Goal: Navigation & Orientation: Find specific page/section

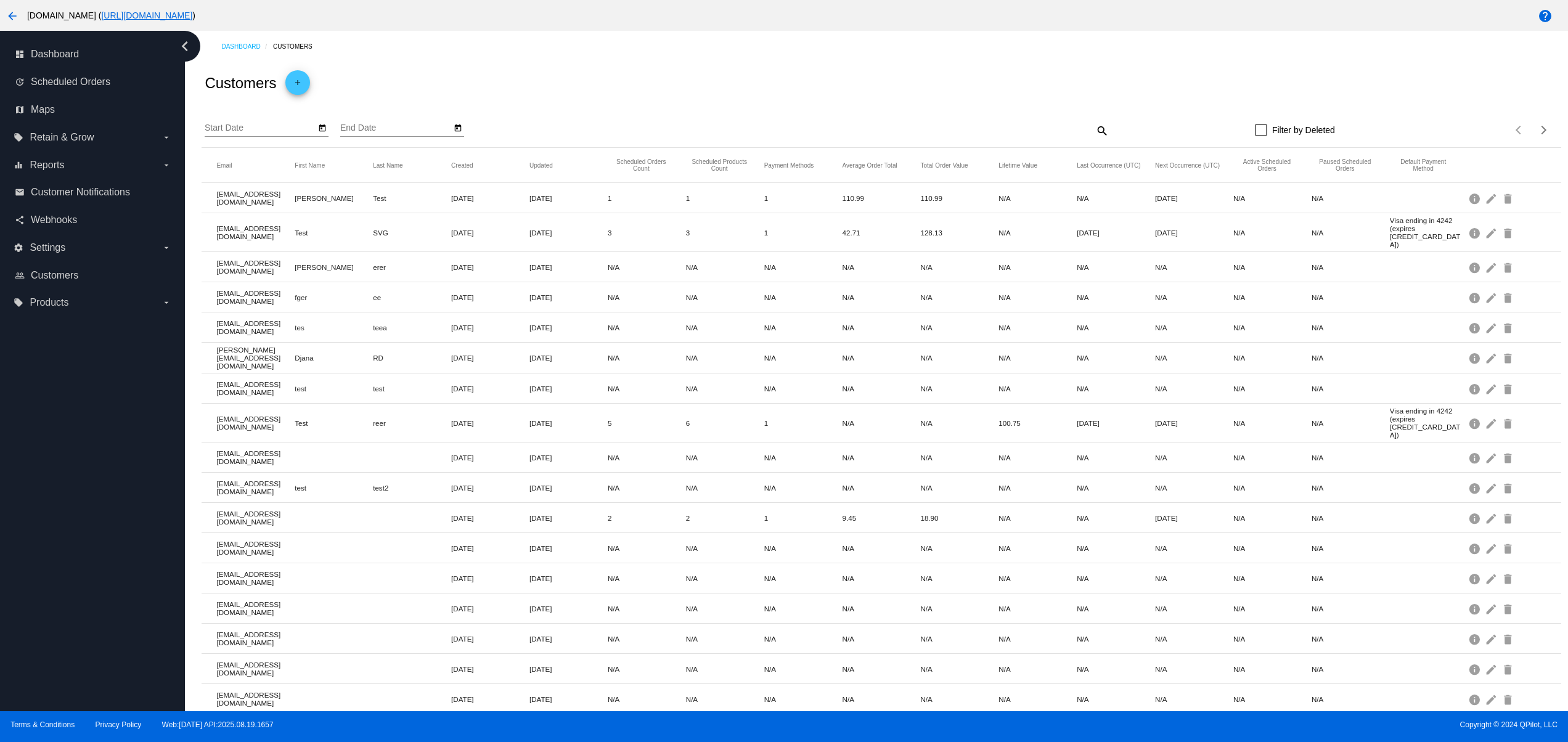
scroll to position [136, 0]
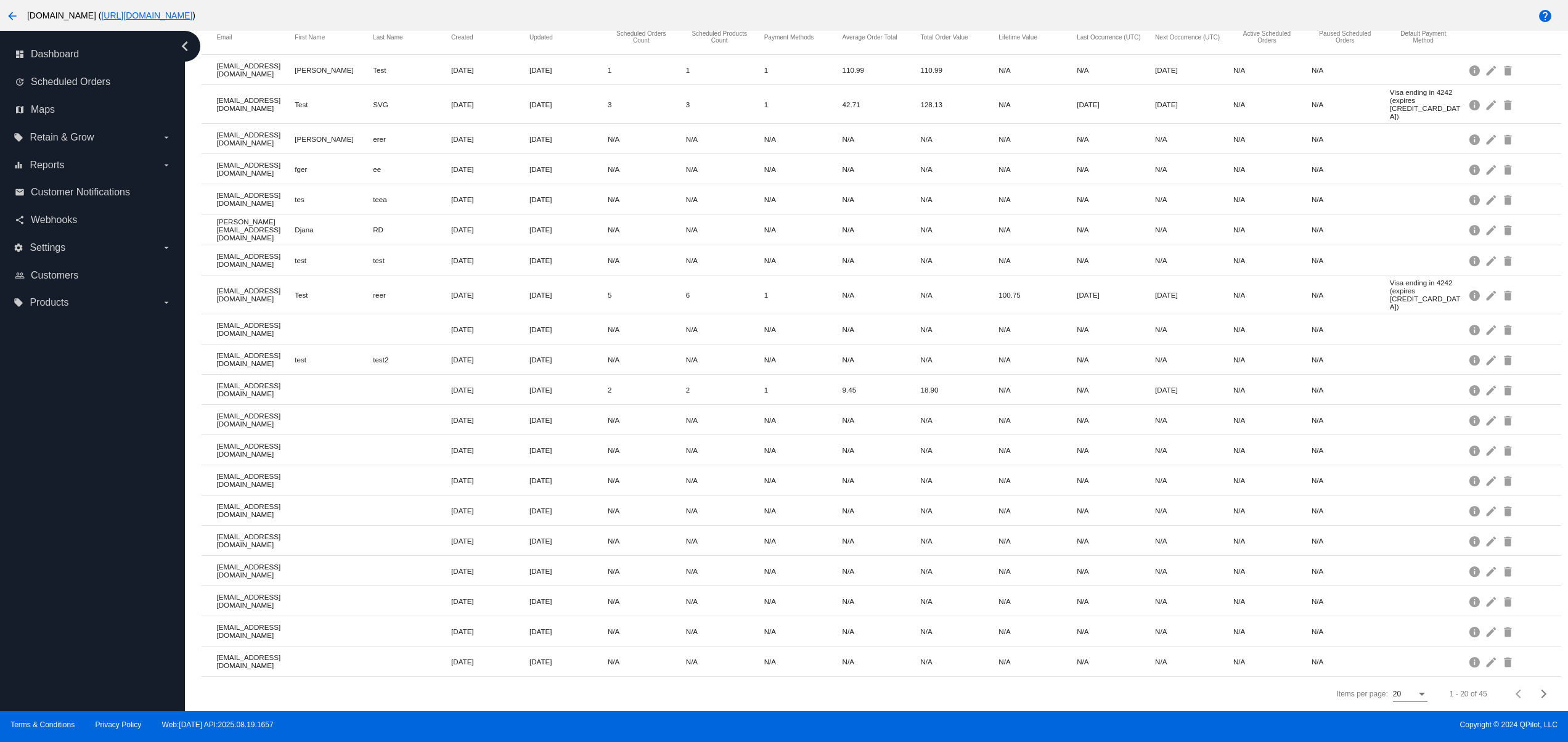
click at [102, 593] on div "dashboard Dashboard update Scheduled Orders map Maps local_offer Retain & Grow …" at bounding box center [92, 371] width 185 height 681
click at [90, 528] on div "dashboard Dashboard update Scheduled Orders map Maps local_offer Retain & Grow …" at bounding box center [92, 371] width 185 height 681
click at [87, 500] on div "dashboard Dashboard update Scheduled Orders map Maps local_offer Retain & Grow …" at bounding box center [92, 371] width 185 height 681
click at [81, 555] on div "dashboard Dashboard update Scheduled Orders map Maps local_offer Retain & Grow …" at bounding box center [92, 371] width 185 height 681
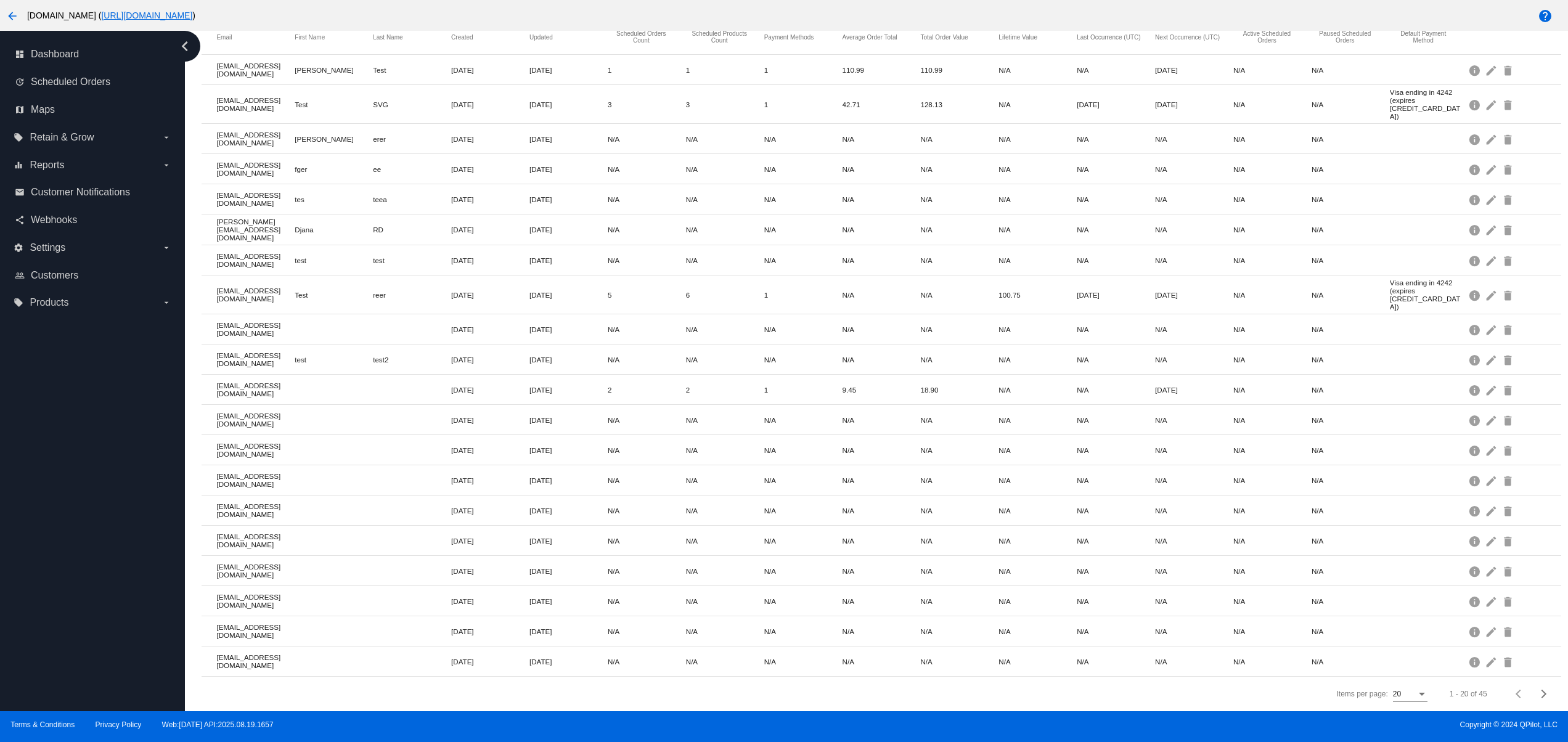
click at [76, 521] on div "dashboard Dashboard update Scheduled Orders map Maps local_offer Retain & Grow …" at bounding box center [92, 371] width 185 height 681
click at [74, 486] on div "dashboard Dashboard update Scheduled Orders map Maps local_offer Retain & Grow …" at bounding box center [92, 371] width 185 height 681
click at [25, 611] on div "dashboard Dashboard update Scheduled Orders map Maps local_offer Retain & Grow …" at bounding box center [92, 371] width 185 height 681
click at [23, 581] on div "dashboard Dashboard update Scheduled Orders map Maps local_offer Retain & Grow …" at bounding box center [92, 371] width 185 height 681
click at [25, 525] on div "dashboard Dashboard update Scheduled Orders map Maps local_offer Retain & Grow …" at bounding box center [92, 371] width 185 height 681
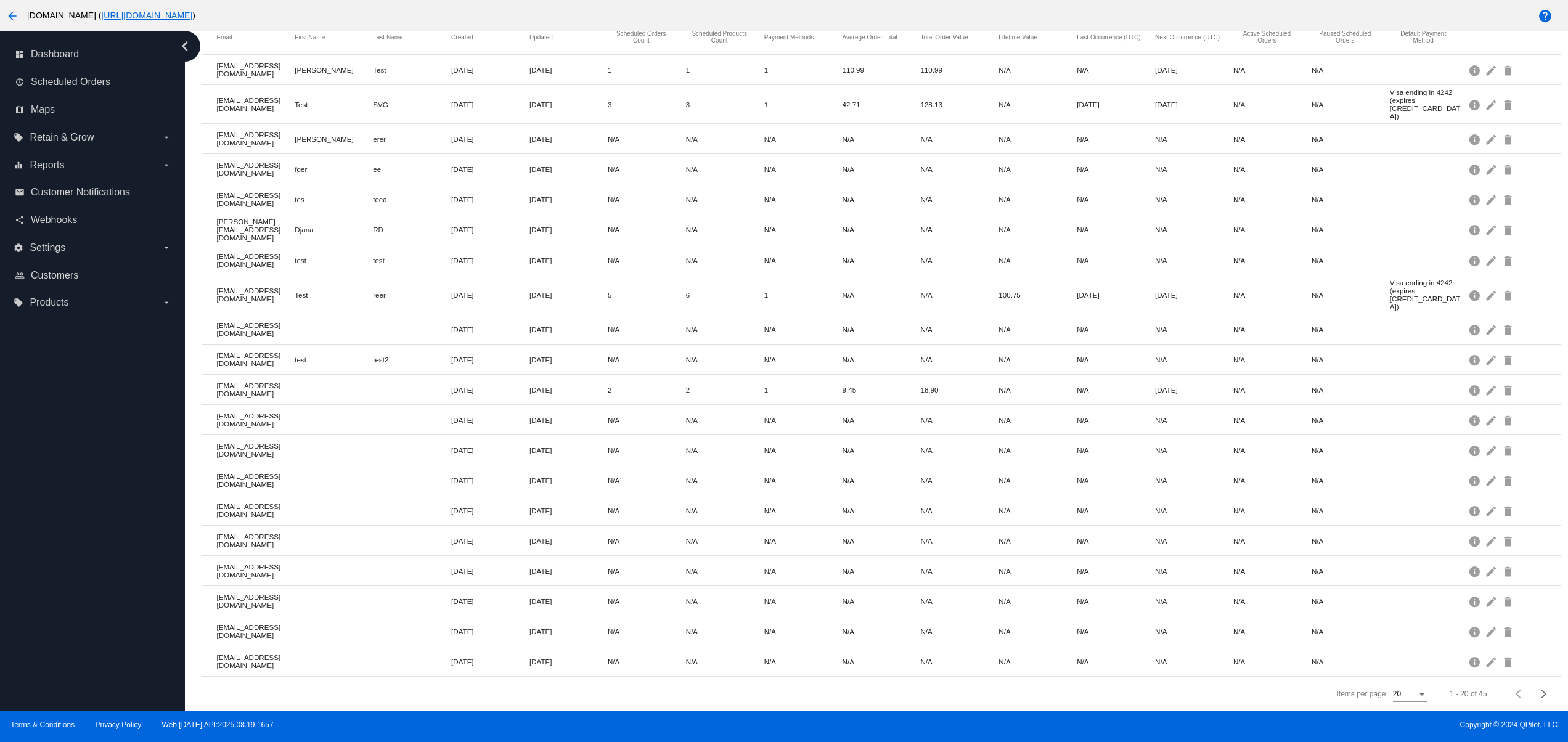
drag, startPoint x: 56, startPoint y: 516, endPoint x: 99, endPoint y: 579, distance: 76.3
click at [77, 547] on div "dashboard Dashboard update Scheduled Orders map Maps local_offer Retain & Grow …" at bounding box center [92, 371] width 185 height 681
click at [109, 608] on div "dashboard Dashboard update Scheduled Orders map Maps local_offer Retain & Grow …" at bounding box center [92, 371] width 185 height 681
